Goal: Transaction & Acquisition: Book appointment/travel/reservation

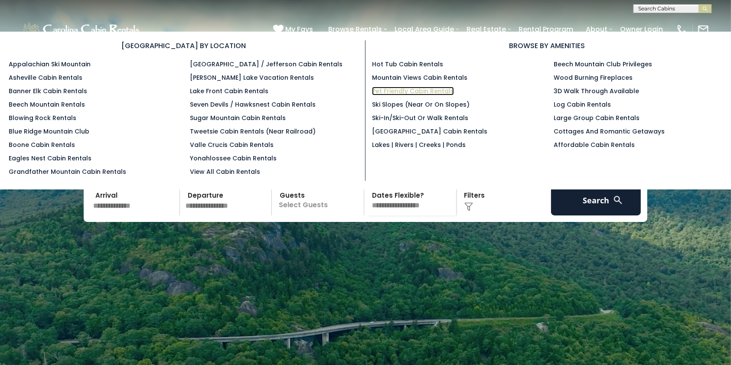
click at [376, 93] on link "Pet Friendly Cabin Rentals" at bounding box center [413, 91] width 82 height 9
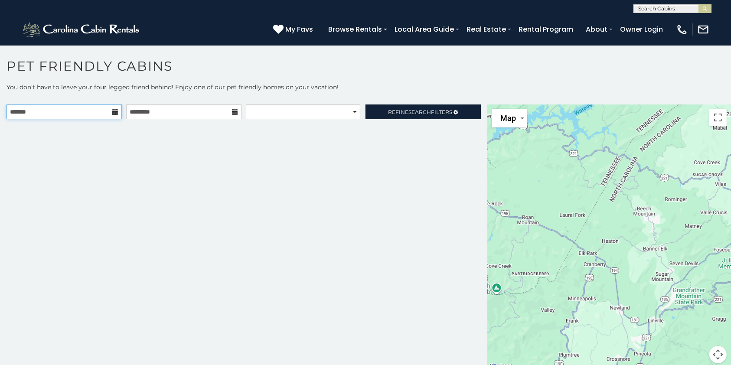
click at [111, 109] on input "text" at bounding box center [64, 111] width 115 height 15
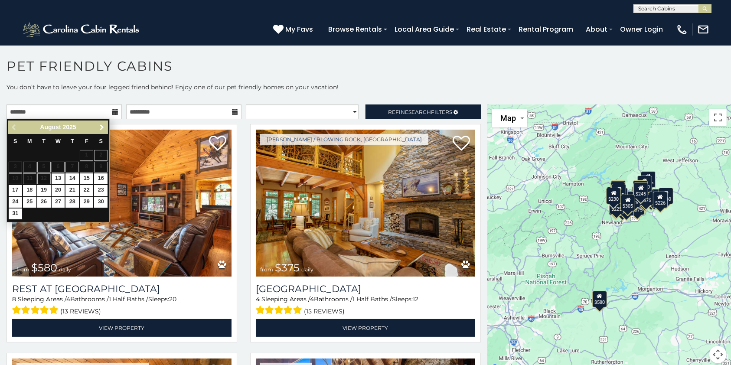
click at [104, 127] on span "Next" at bounding box center [101, 127] width 7 height 7
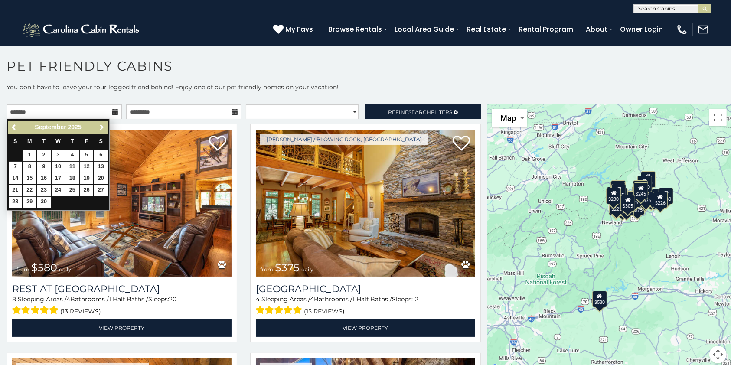
click at [104, 127] on span "Next" at bounding box center [101, 127] width 7 height 7
click at [75, 176] on link "16" at bounding box center [71, 178] width 13 height 11
type input "**********"
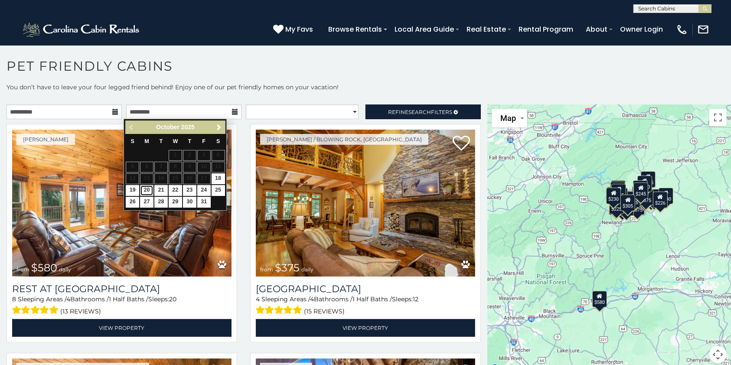
click at [146, 189] on link "20" at bounding box center [146, 190] width 13 height 11
type input "**********"
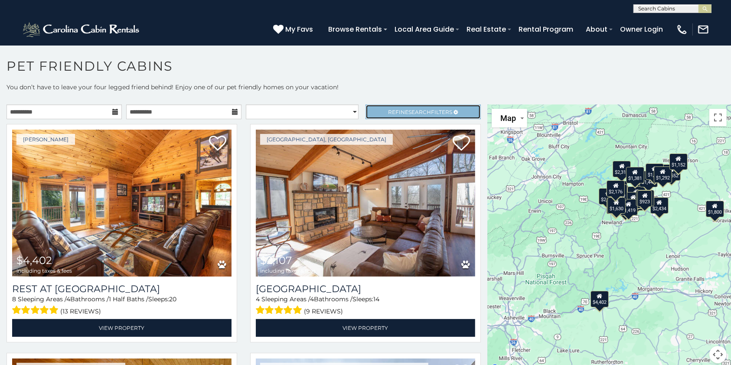
click at [408, 111] on span "Search" at bounding box center [419, 112] width 23 height 7
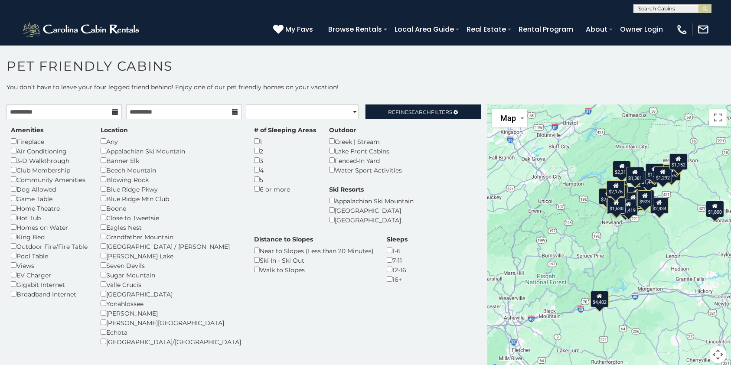
click at [10, 189] on div "Amenities Fireplace Air Conditioning 3-D Walkthrough Club Membership Community …" at bounding box center [49, 212] width 90 height 173
click at [425, 110] on span "Refine Search Filters" at bounding box center [420, 112] width 64 height 7
